Goal: Task Accomplishment & Management: Manage account settings

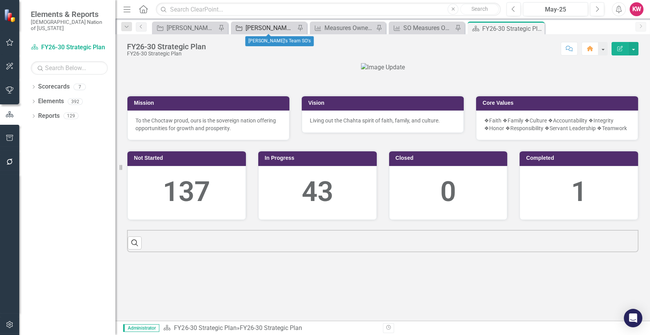
click at [266, 27] on div "[PERSON_NAME]'s Team SO's" at bounding box center [271, 28] width 50 height 10
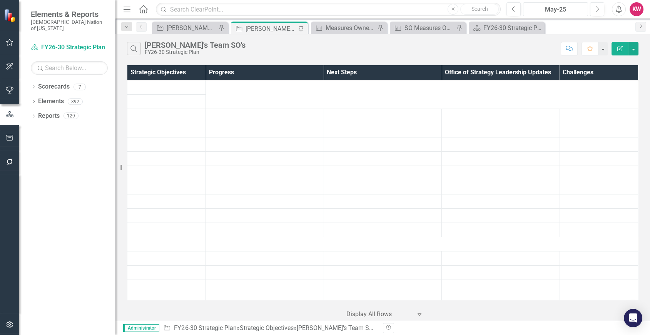
click at [558, 10] on div "May-25" at bounding box center [556, 9] width 60 height 9
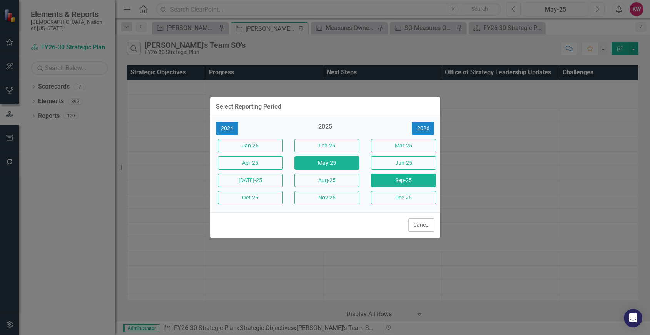
click at [404, 179] on button "Sep-25" at bounding box center [403, 180] width 65 height 13
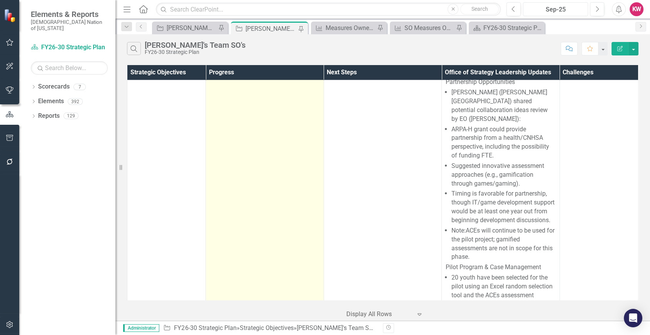
scroll to position [3294, 0]
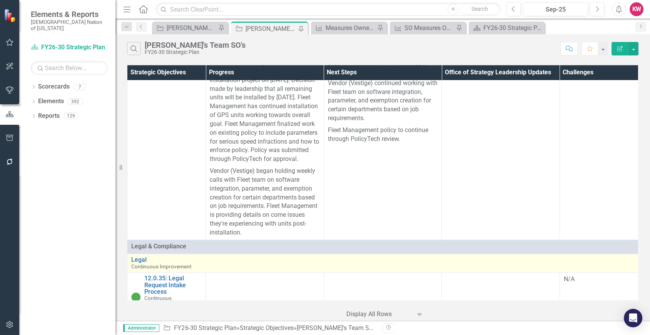
scroll to position [7914, 0]
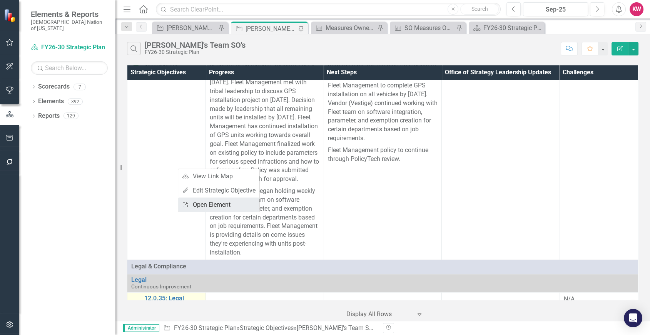
click at [203, 199] on link "Link Open Element" at bounding box center [218, 205] width 81 height 14
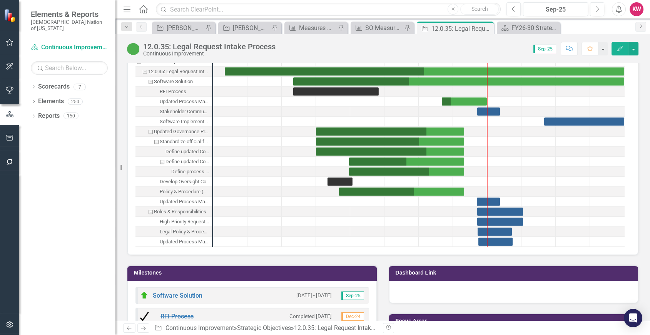
scroll to position [855, 0]
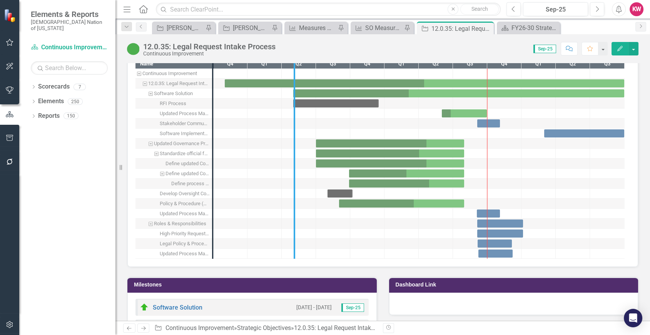
drag, startPoint x: 213, startPoint y: 121, endPoint x: 295, endPoint y: 131, distance: 82.2
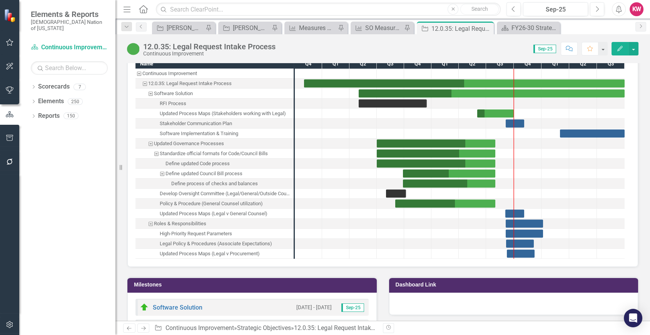
click at [152, 283] on h3 "Milestones" at bounding box center [253, 285] width 239 height 6
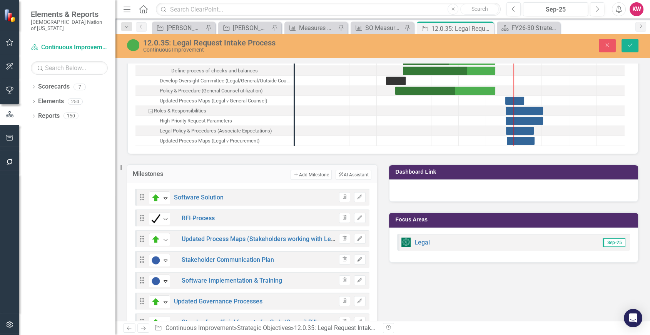
scroll to position [984, 0]
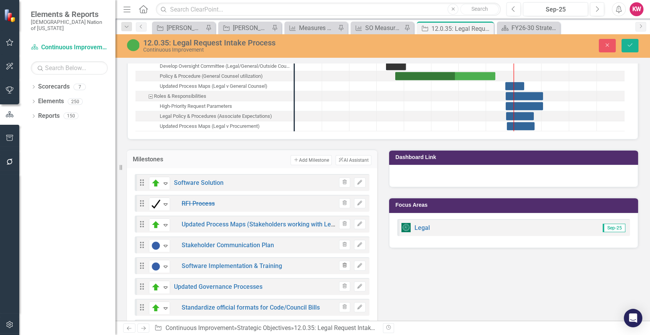
click at [343, 263] on icon "button" at bounding box center [345, 265] width 4 height 5
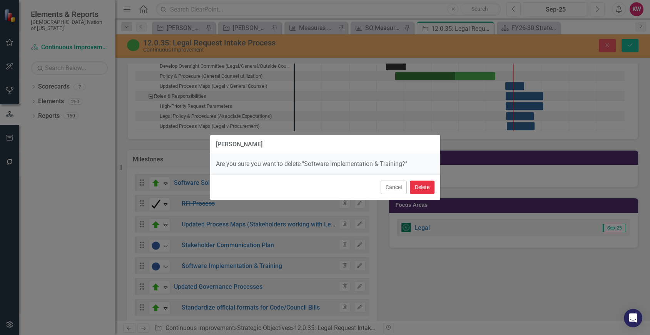
click at [420, 187] on button "Delete" at bounding box center [422, 187] width 25 height 13
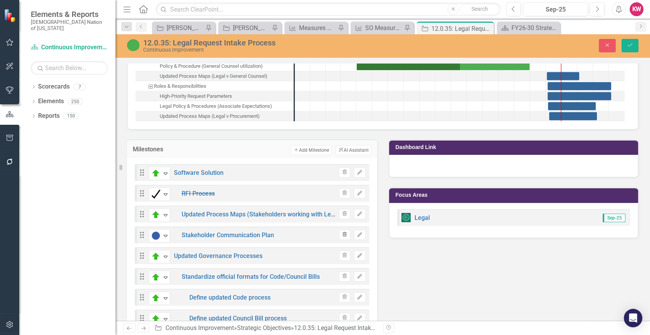
click at [342, 233] on icon "Trash" at bounding box center [345, 235] width 6 height 5
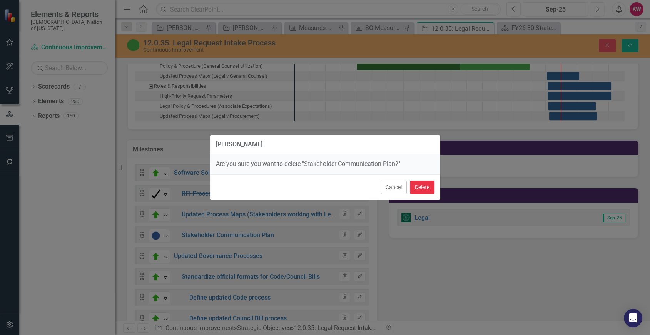
click at [423, 186] on button "Delete" at bounding box center [422, 187] width 25 height 13
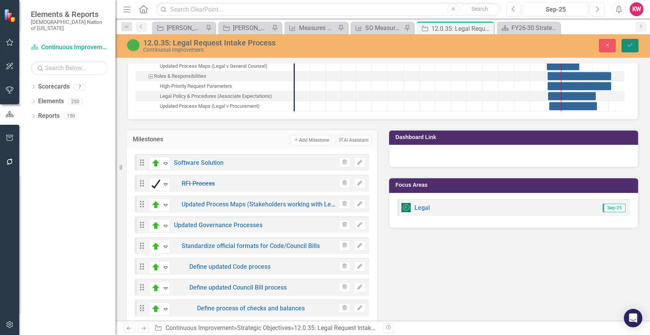
click at [630, 46] on icon "submit" at bounding box center [630, 45] width 5 height 3
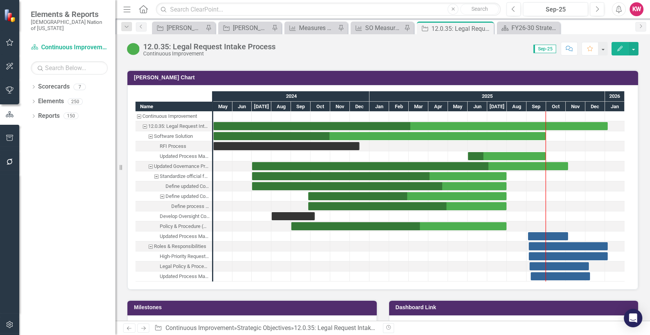
scroll to position [855, 0]
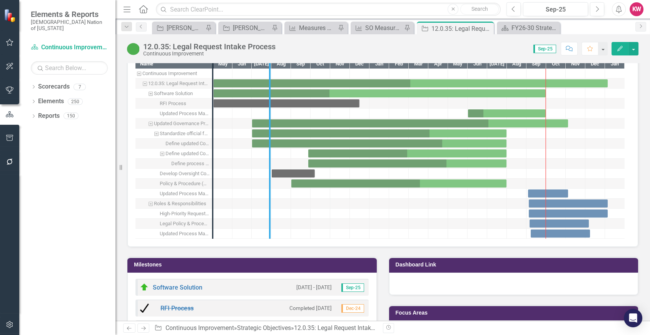
drag, startPoint x: 214, startPoint y: 194, endPoint x: 271, endPoint y: 199, distance: 57.3
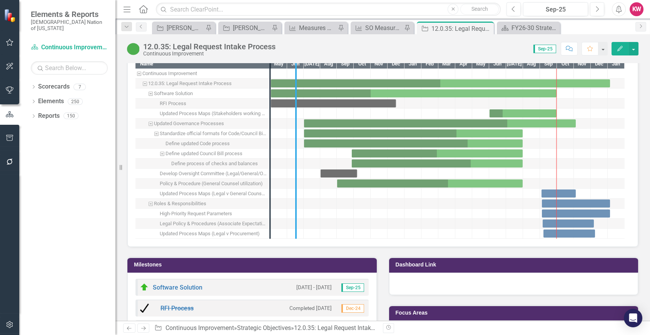
drag, startPoint x: 272, startPoint y: 198, endPoint x: 298, endPoint y: 203, distance: 26.5
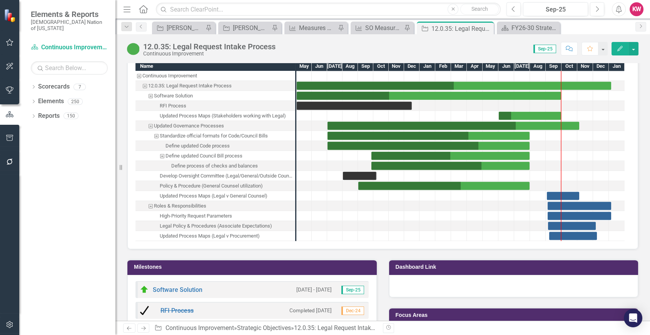
scroll to position [886, 0]
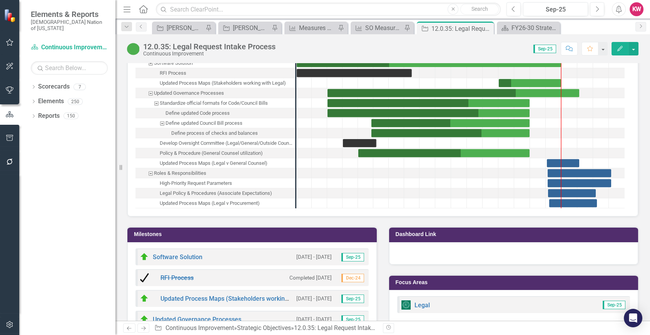
click at [161, 231] on h3 "Milestones" at bounding box center [253, 234] width 239 height 6
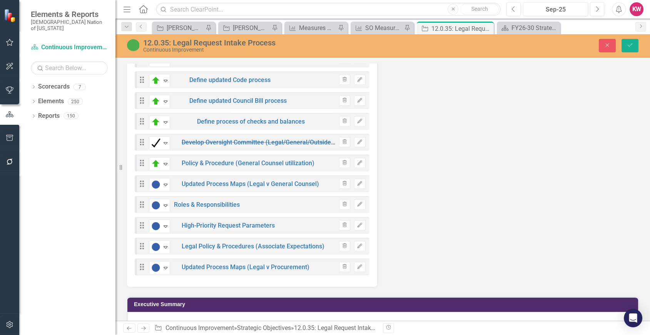
scroll to position [1185, 0]
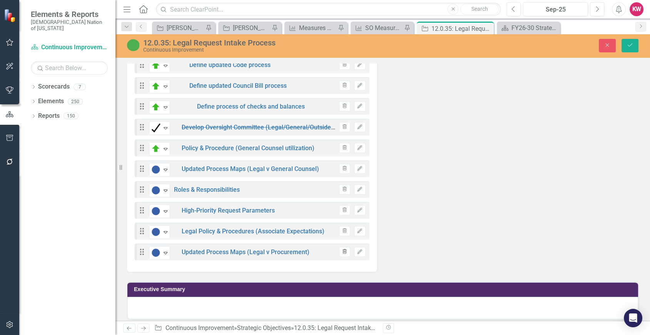
click at [343, 249] on icon "Trash" at bounding box center [345, 251] width 6 height 5
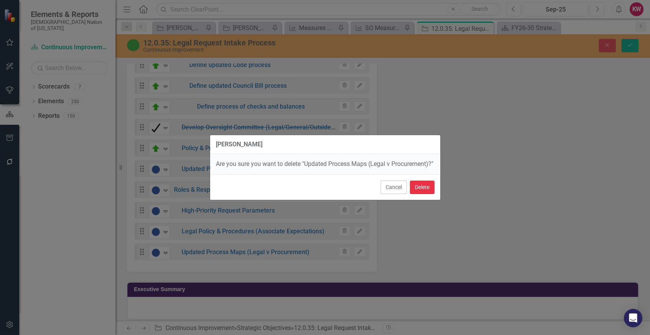
click at [419, 194] on button "Delete" at bounding box center [422, 187] width 25 height 13
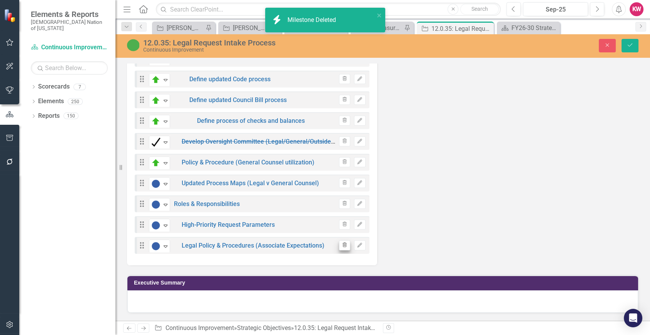
scroll to position [1157, 0]
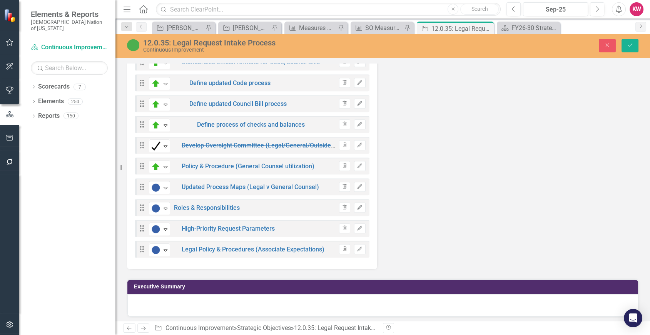
click at [342, 247] on icon "Trash" at bounding box center [345, 249] width 6 height 5
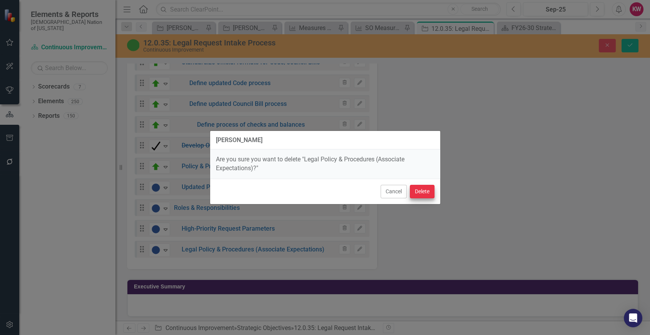
click at [423, 190] on button "Delete" at bounding box center [422, 191] width 25 height 13
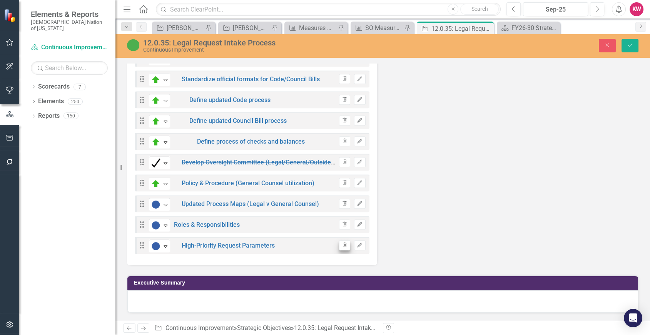
scroll to position [1126, 0]
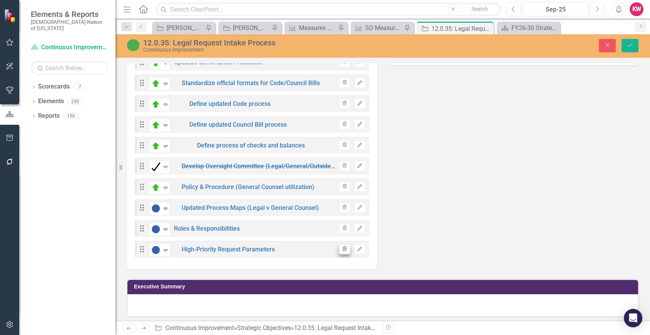
click at [343, 247] on icon "Trash" at bounding box center [345, 249] width 6 height 5
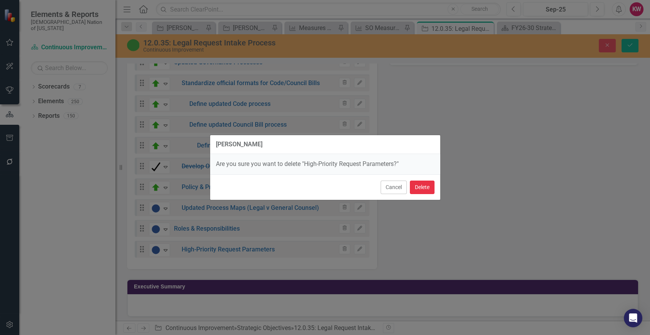
click at [420, 190] on button "Delete" at bounding box center [422, 187] width 25 height 13
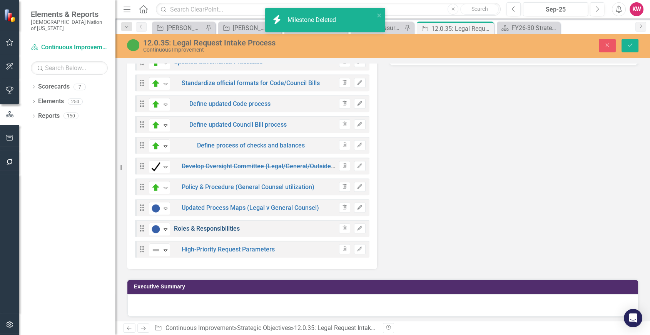
scroll to position [1096, 0]
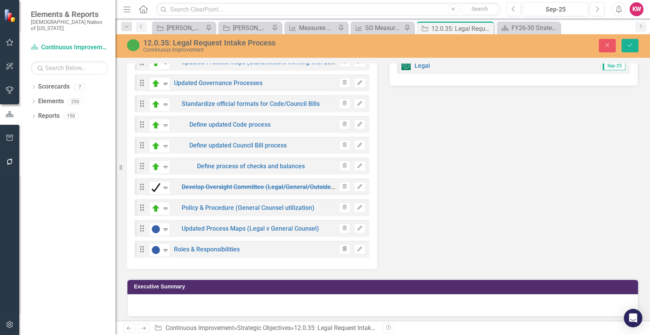
click at [342, 247] on icon "Trash" at bounding box center [345, 249] width 6 height 5
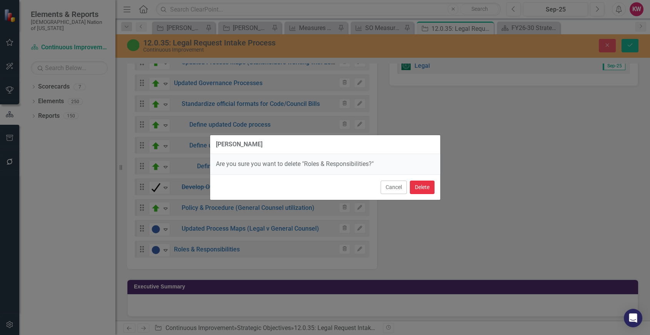
click at [420, 189] on button "Delete" at bounding box center [422, 187] width 25 height 13
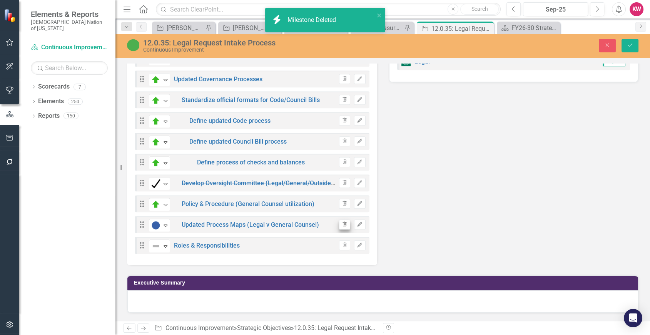
scroll to position [1065, 0]
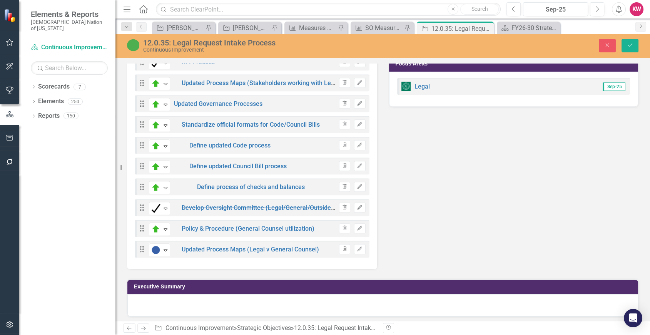
click at [342, 247] on icon "Trash" at bounding box center [345, 249] width 6 height 5
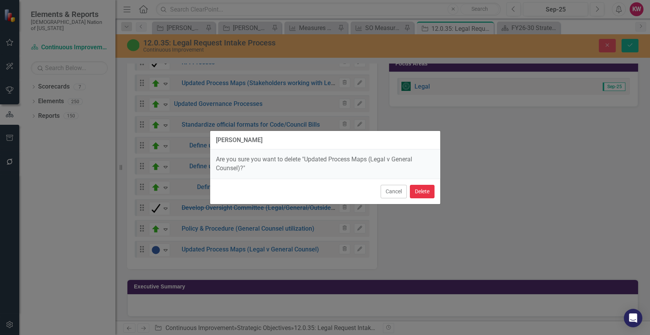
click at [420, 192] on button "Delete" at bounding box center [422, 191] width 25 height 13
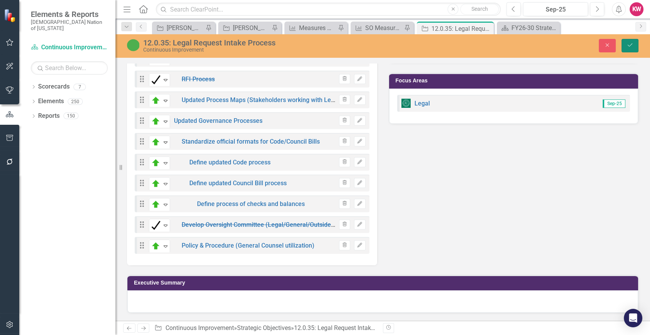
click at [634, 46] on button "Save" at bounding box center [630, 45] width 17 height 13
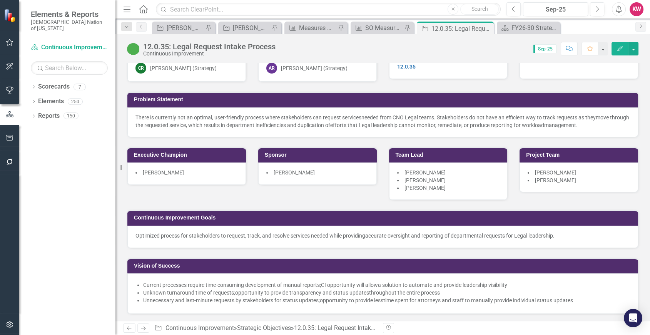
scroll to position [0, 0]
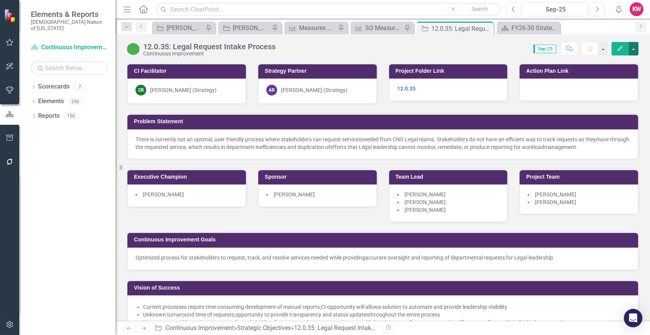
click at [635, 47] on button "button" at bounding box center [634, 48] width 10 height 13
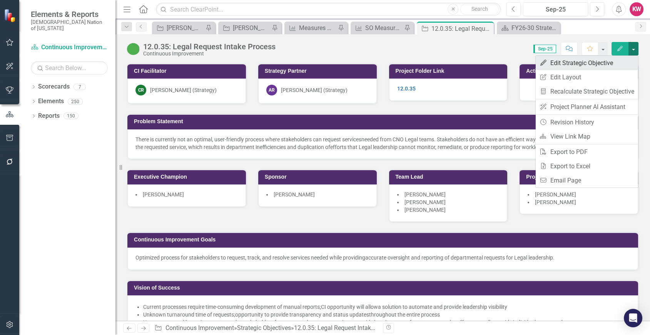
click at [598, 62] on link "Edit Edit Strategic Objective" at bounding box center [587, 63] width 102 height 14
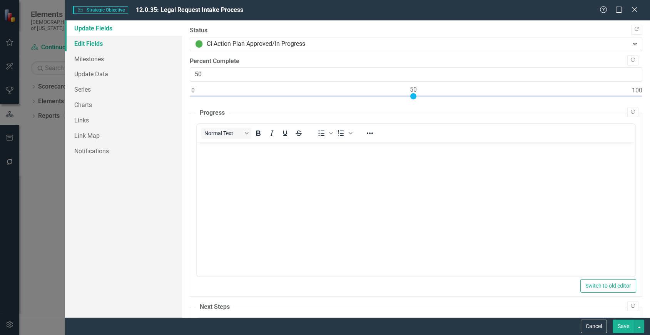
click at [91, 47] on link "Edit Fields" at bounding box center [123, 43] width 117 height 15
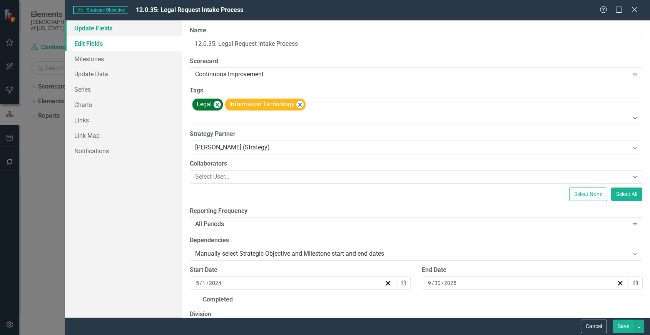
click at [90, 29] on link "Update Fields" at bounding box center [123, 27] width 117 height 15
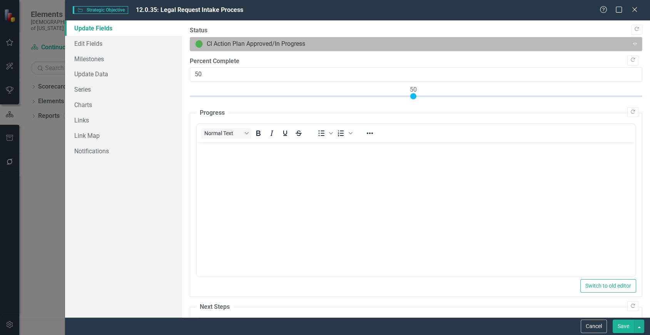
click at [198, 45] on div at bounding box center [409, 44] width 429 height 10
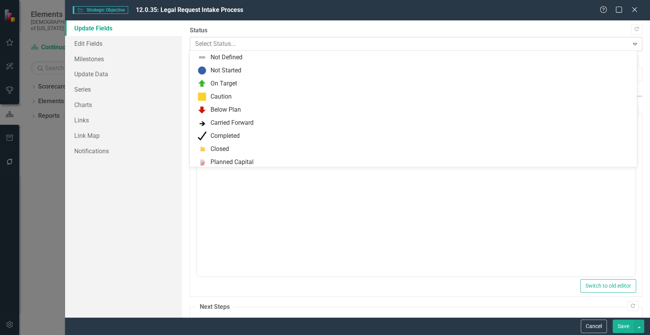
scroll to position [54, 0]
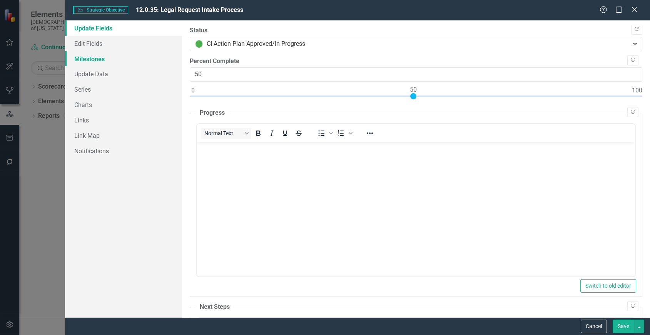
click at [162, 55] on link "Milestones" at bounding box center [123, 58] width 117 height 15
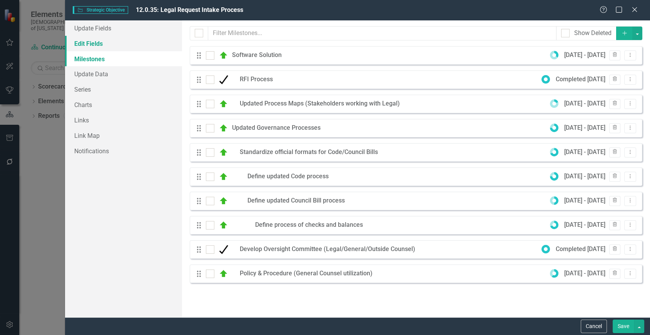
click at [103, 43] on link "Edit Fields" at bounding box center [123, 43] width 117 height 15
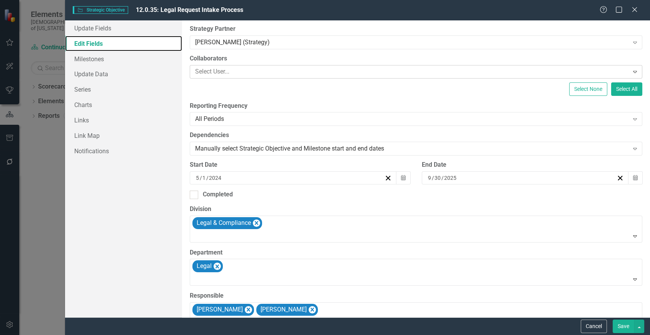
scroll to position [0, 0]
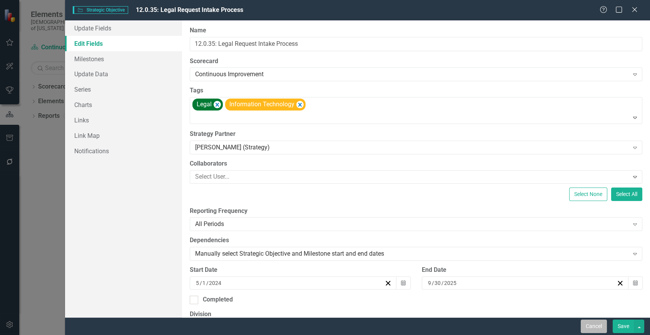
click at [594, 330] on button "Cancel" at bounding box center [594, 326] width 26 height 13
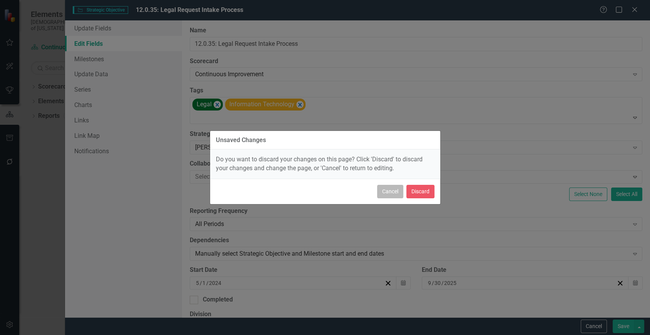
click at [384, 193] on button "Cancel" at bounding box center [390, 191] width 26 height 13
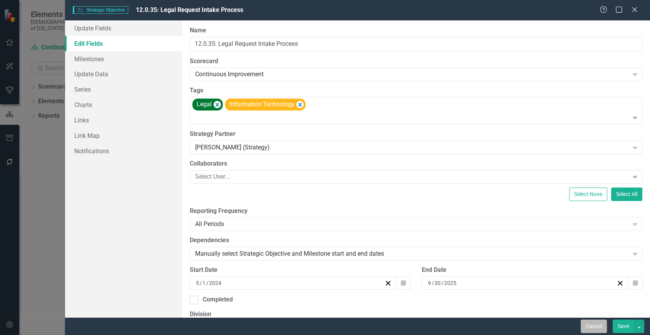
click at [589, 327] on button "Cancel" at bounding box center [594, 326] width 26 height 13
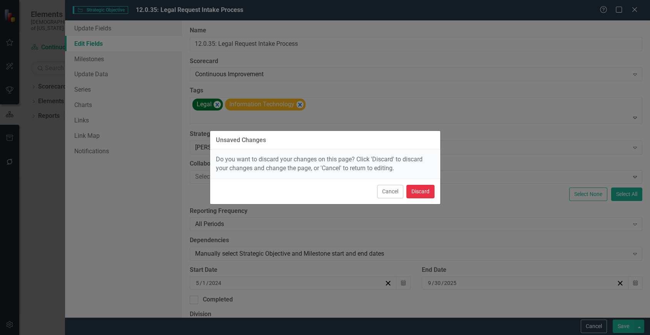
click at [418, 194] on button "Discard" at bounding box center [421, 191] width 28 height 13
